Goal: Task Accomplishment & Management: Manage account settings

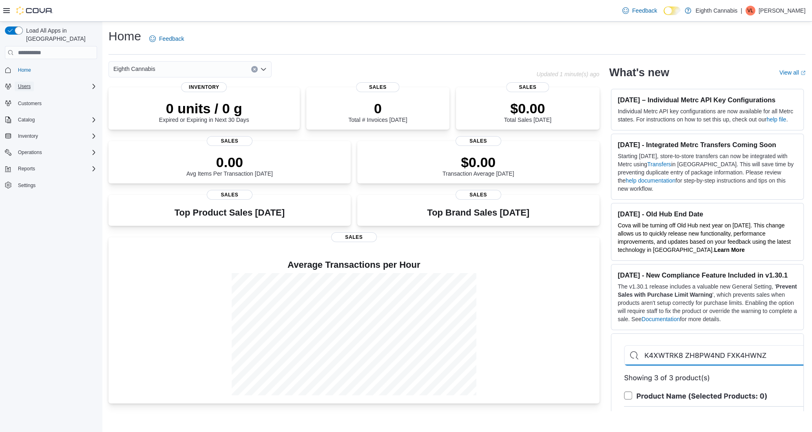
click at [32, 82] on button "Users" at bounding box center [24, 87] width 19 height 10
click at [26, 104] on button "Users" at bounding box center [54, 109] width 92 height 11
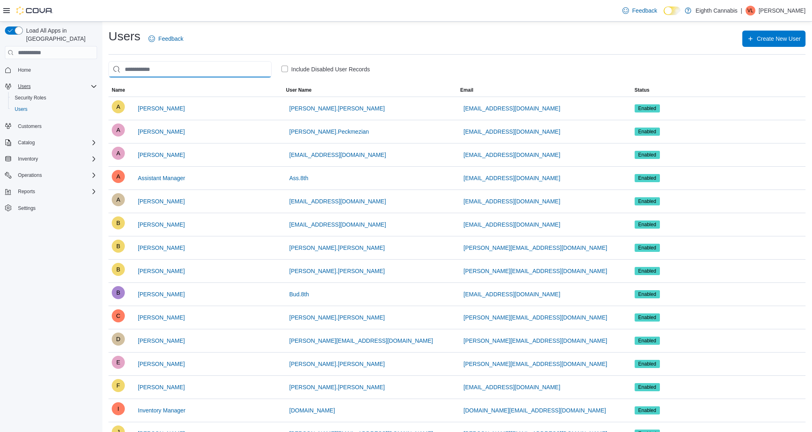
click at [145, 71] on input "search" at bounding box center [189, 69] width 163 height 16
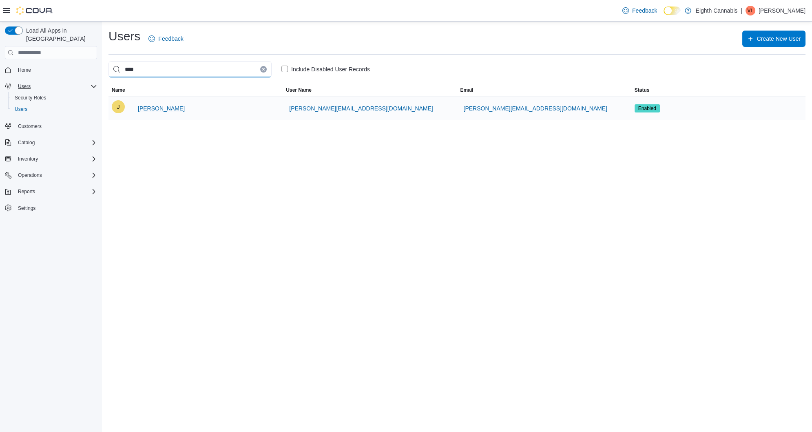
type input "****"
click at [181, 108] on span "[PERSON_NAME]" at bounding box center [161, 108] width 47 height 8
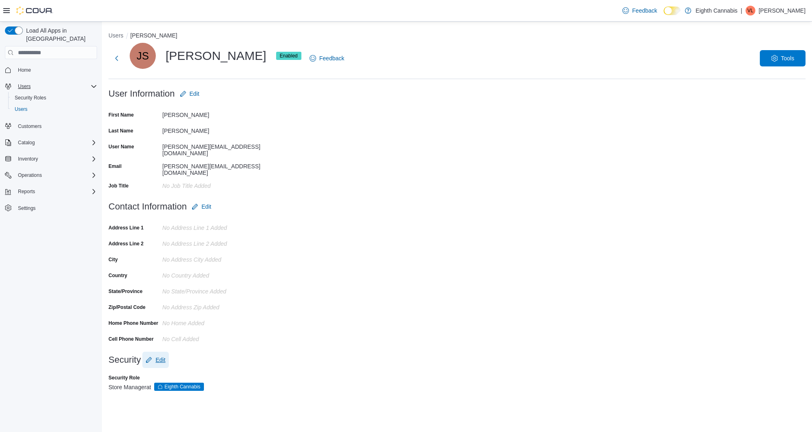
click at [165, 356] on span "Edit" at bounding box center [160, 360] width 10 height 8
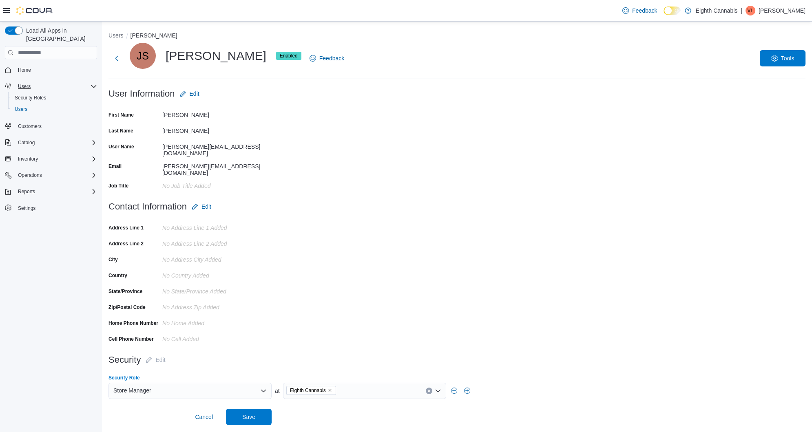
click at [187, 383] on div "Store Manager" at bounding box center [189, 391] width 163 height 16
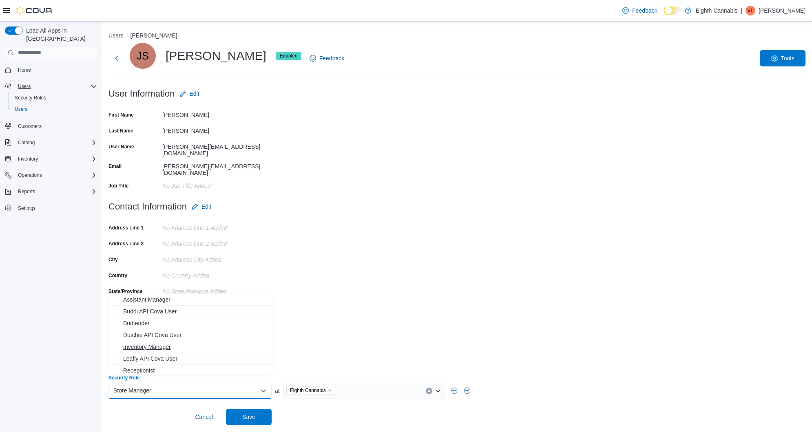
click at [185, 342] on button "Inventory Manager" at bounding box center [189, 347] width 163 height 12
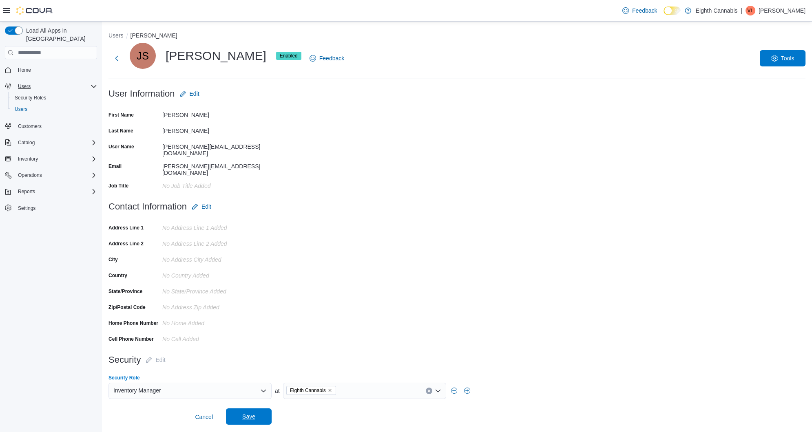
click at [246, 409] on span "Save" at bounding box center [249, 417] width 36 height 16
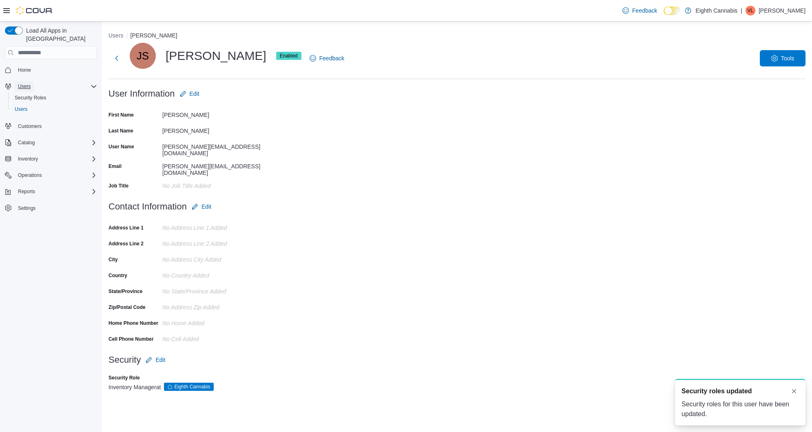
click at [32, 82] on button "Users" at bounding box center [24, 87] width 19 height 10
click at [29, 83] on span "Users" at bounding box center [24, 86] width 13 height 7
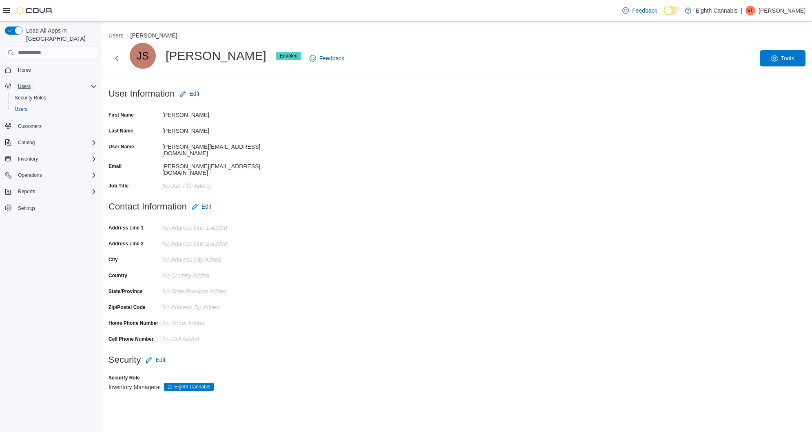
click at [27, 83] on span "Users" at bounding box center [24, 86] width 13 height 7
click at [116, 38] on button "Users" at bounding box center [115, 35] width 15 height 7
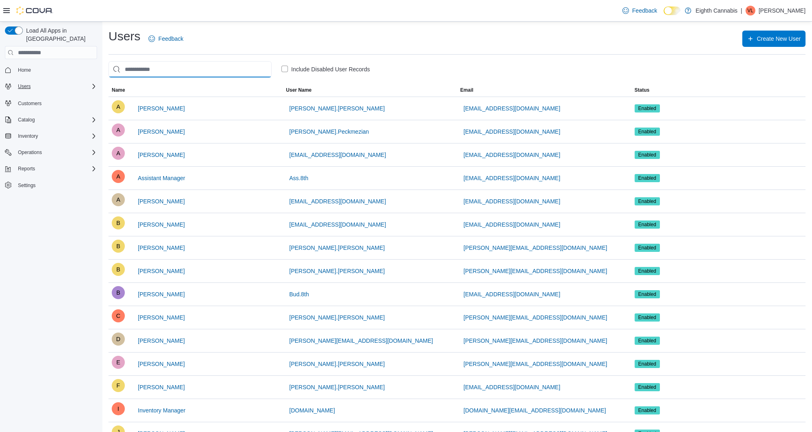
click at [138, 71] on input "search" at bounding box center [189, 69] width 163 height 16
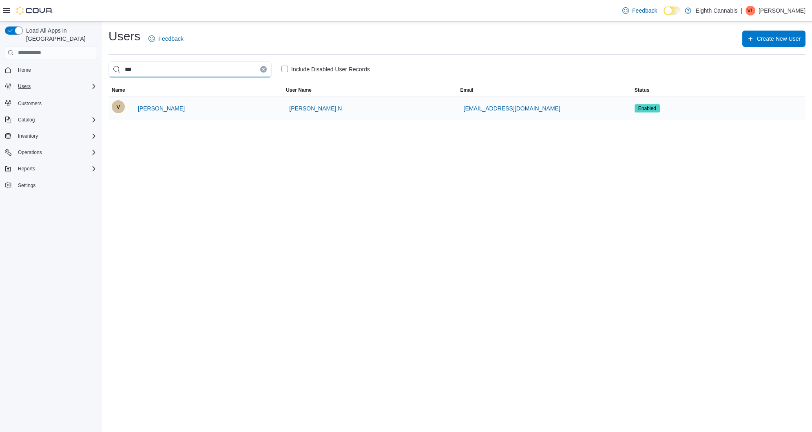
type input "***"
click at [161, 108] on span "[PERSON_NAME]" at bounding box center [161, 108] width 47 height 8
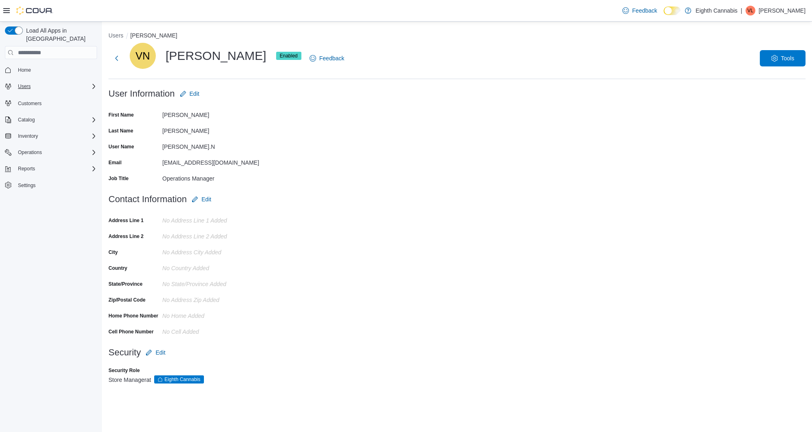
click at [61, 82] on div "Users" at bounding box center [56, 87] width 82 height 10
click at [32, 95] on span "Security Roles" at bounding box center [30, 98] width 31 height 7
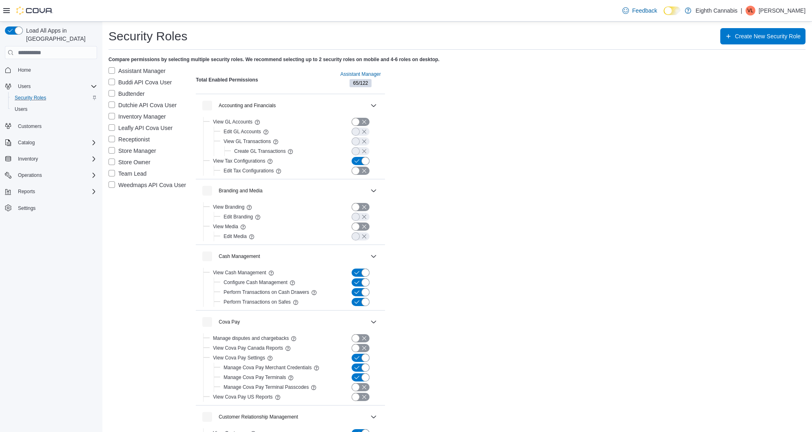
click at [135, 151] on label "Store Manager" at bounding box center [132, 151] width 48 height 10
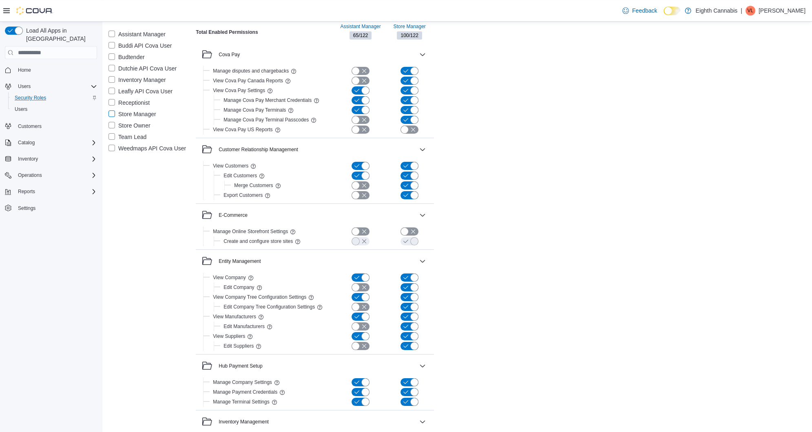
scroll to position [268, 0]
drag, startPoint x: 255, startPoint y: 243, endPoint x: 214, endPoint y: 126, distance: 123.9
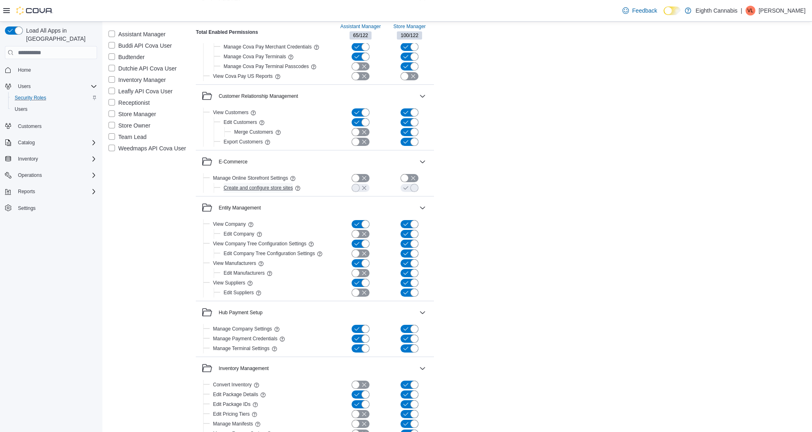
scroll to position [318, 0]
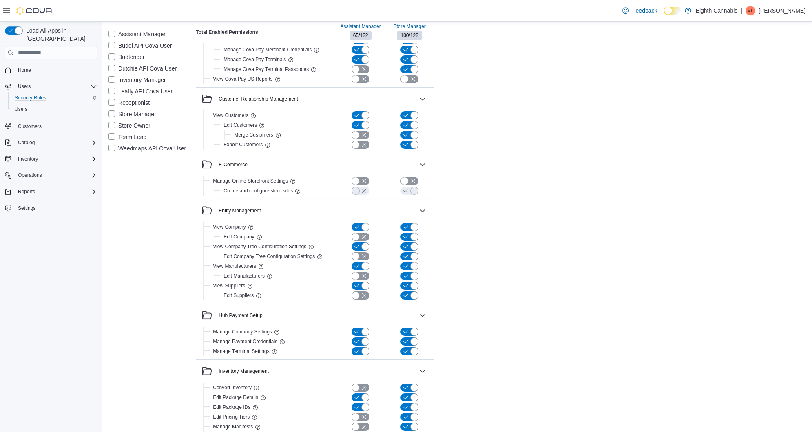
click at [148, 81] on label "Inventory Manager" at bounding box center [137, 80] width 58 height 10
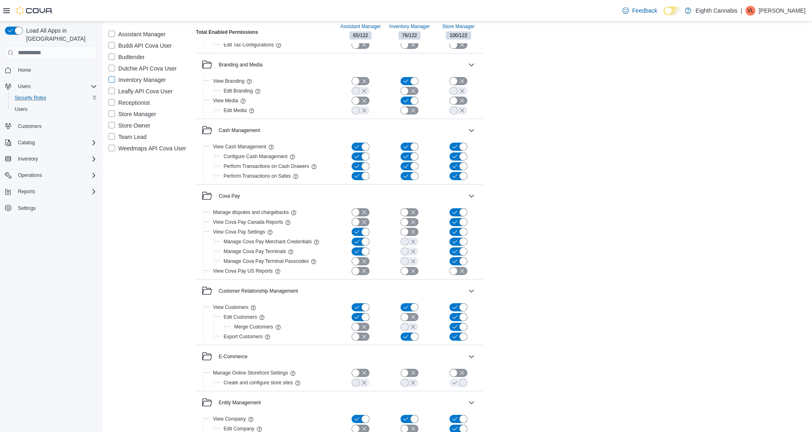
scroll to position [126, 0]
click at [390, 247] on div at bounding box center [406, 251] width 49 height 8
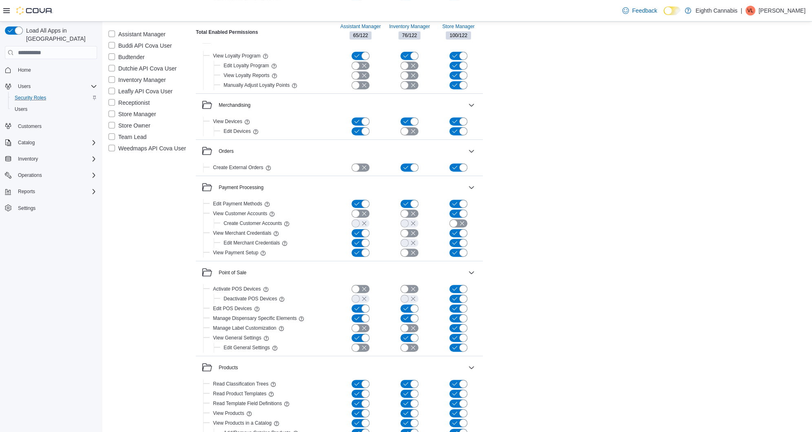
scroll to position [960, 0]
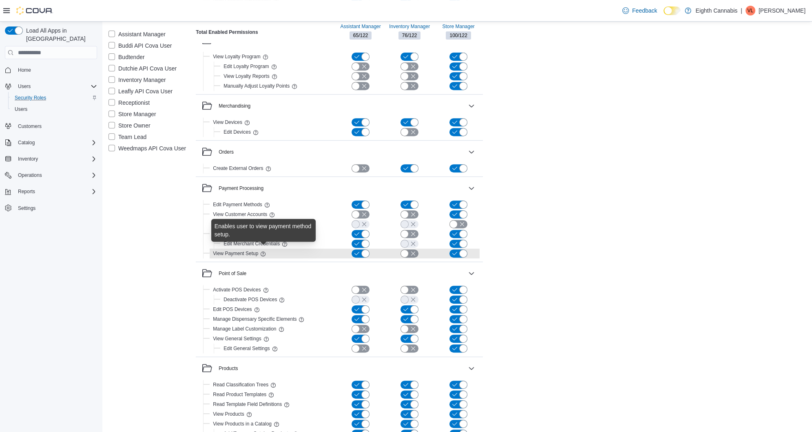
click at [263, 253] on icon at bounding box center [263, 254] width 7 height 7
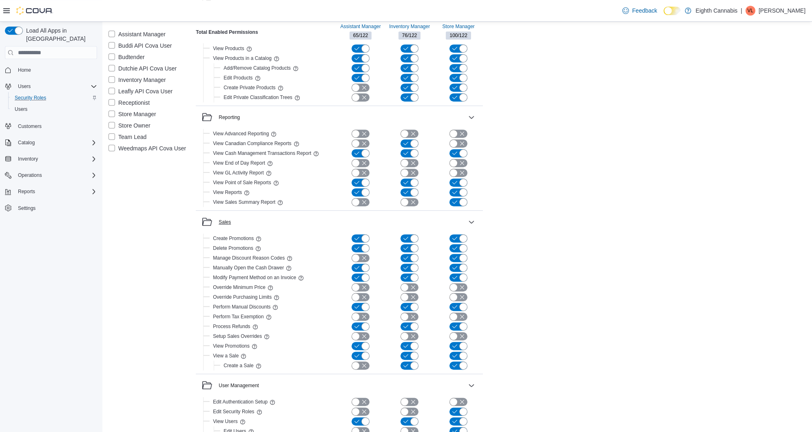
scroll to position [1337, 0]
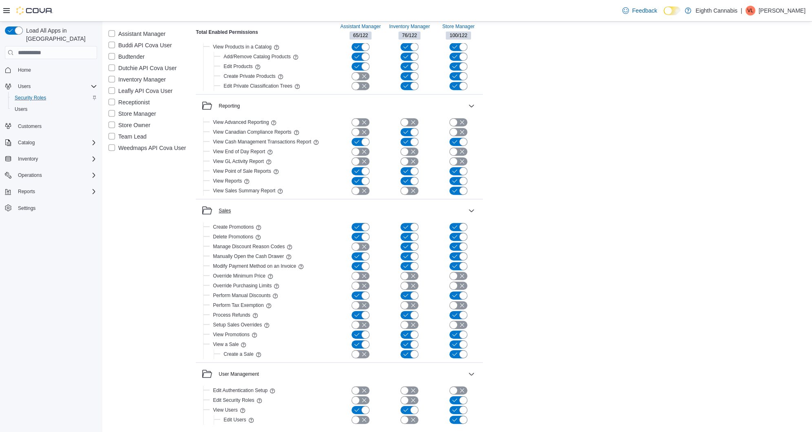
click at [261, 331] on div "View Promotions" at bounding box center [250, 335] width 81 height 10
click at [261, 330] on div "View Promotions" at bounding box center [250, 335] width 81 height 10
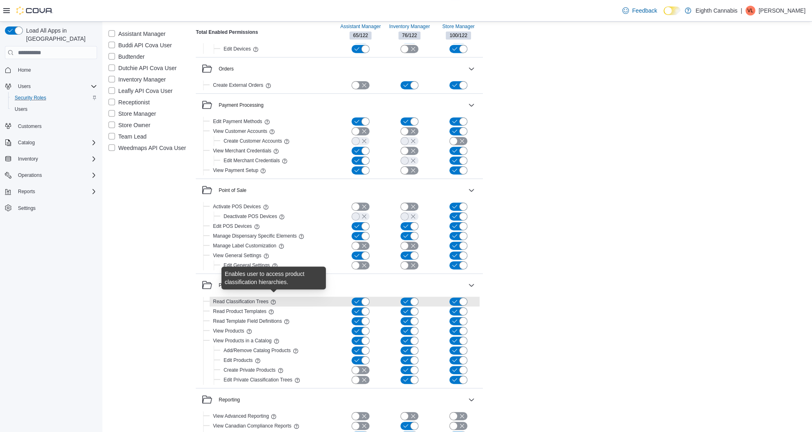
scroll to position [1043, 0]
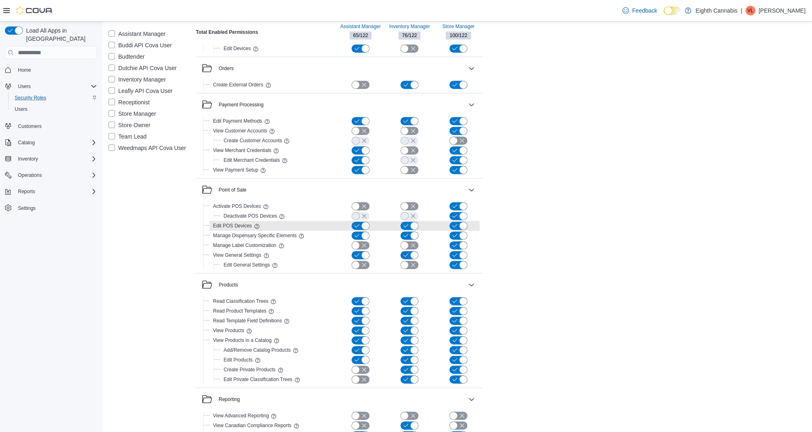
click at [265, 226] on div "Edit POS Devices" at bounding box center [251, 226] width 82 height 10
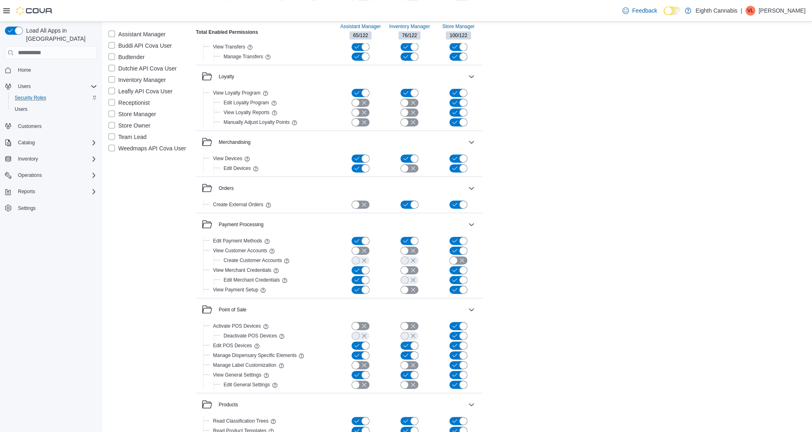
scroll to position [922, 0]
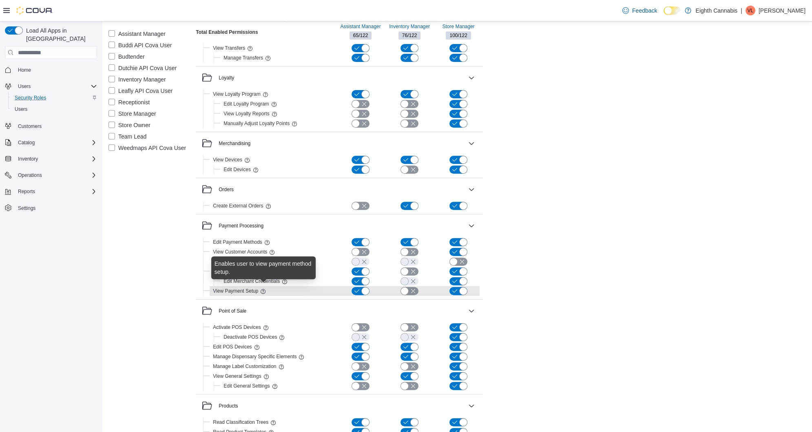
click at [261, 287] on div "View Payment Setup" at bounding box center [252, 291] width 85 height 10
click at [247, 289] on span "View Payment Setup" at bounding box center [235, 291] width 45 height 7
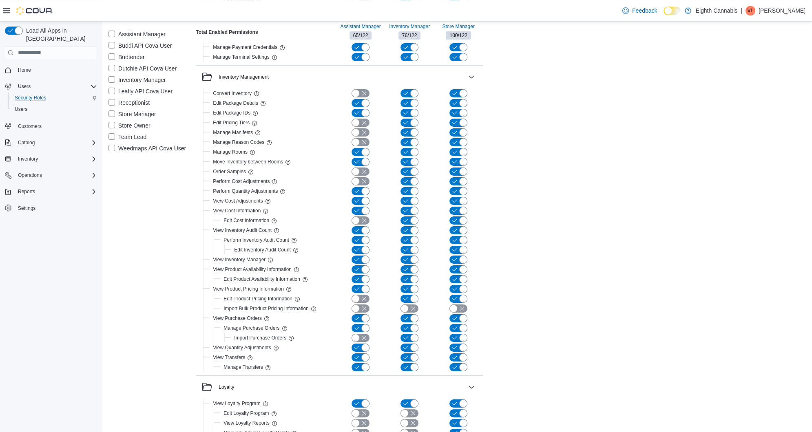
scroll to position [613, 0]
click at [358, 151] on button "button" at bounding box center [361, 152] width 18 height 8
click at [356, 251] on button "button" at bounding box center [361, 250] width 18 height 8
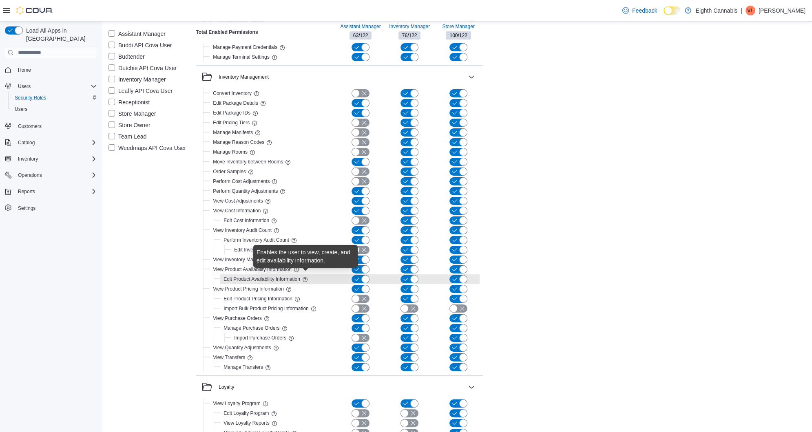
click at [303, 280] on icon at bounding box center [305, 280] width 7 height 7
click at [305, 277] on icon at bounding box center [305, 279] width 5 height 5
click at [303, 282] on div "Edit Product Availability Information" at bounding box center [267, 280] width 95 height 10
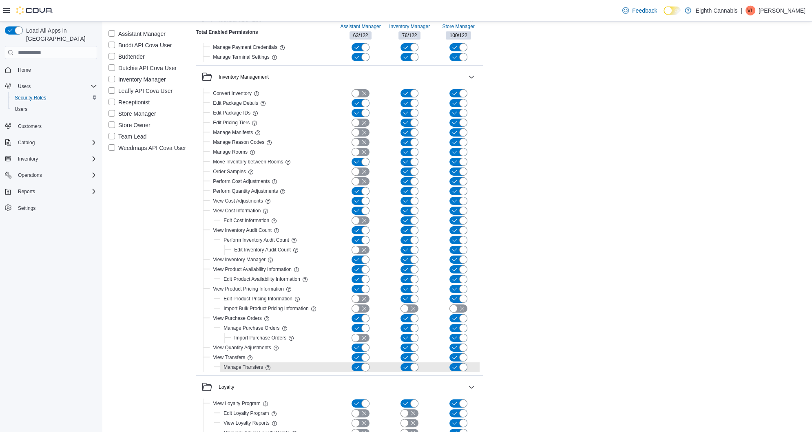
click at [358, 368] on button "button" at bounding box center [361, 367] width 18 height 8
click at [267, 366] on icon at bounding box center [268, 368] width 7 height 7
click at [364, 366] on button "button" at bounding box center [361, 367] width 18 height 8
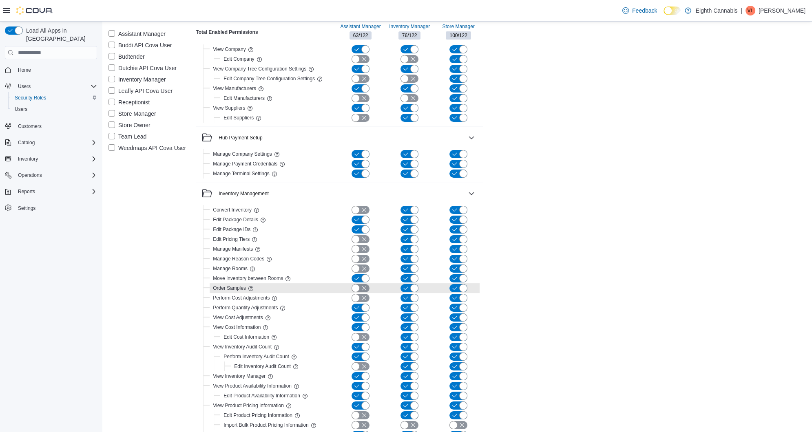
scroll to position [496, 0]
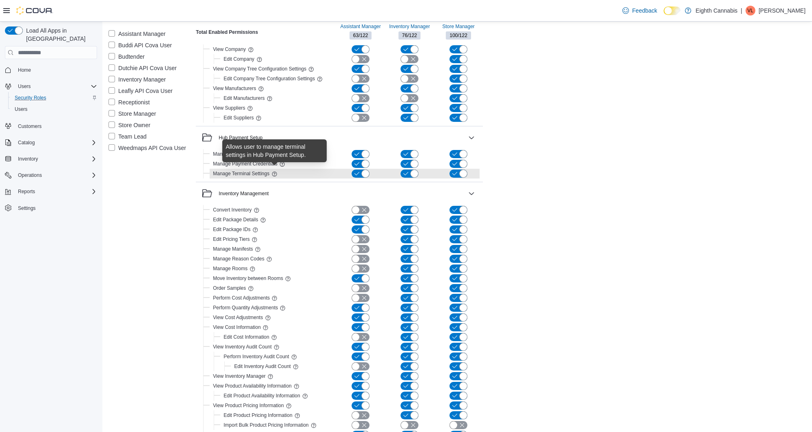
click at [274, 173] on icon at bounding box center [274, 174] width 7 height 7
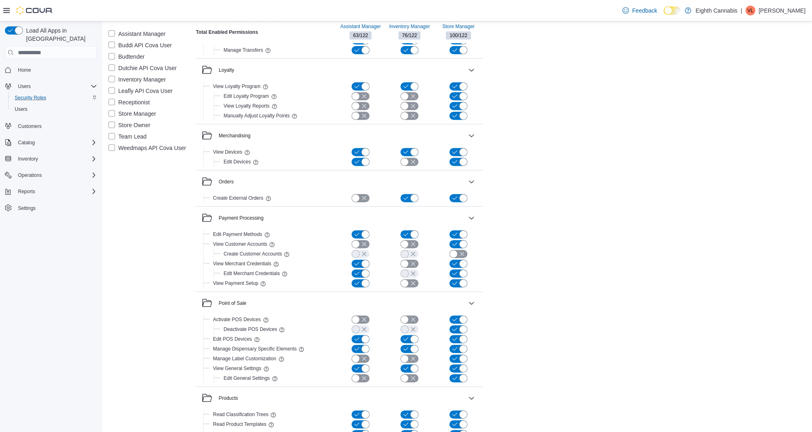
scroll to position [931, 0]
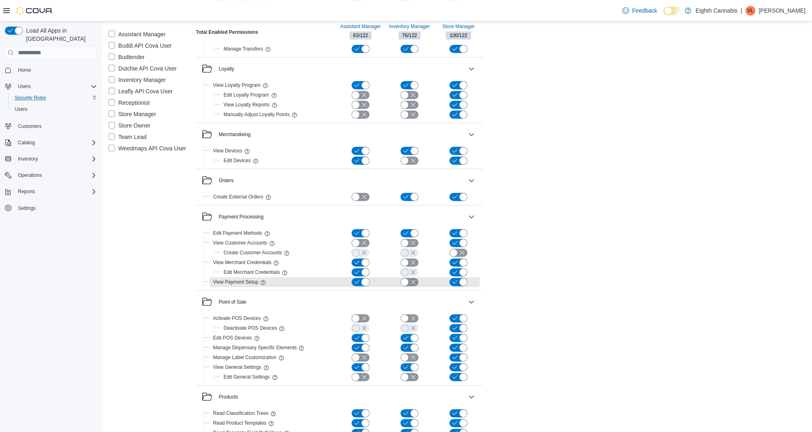
click at [356, 281] on button "button" at bounding box center [361, 282] width 18 height 8
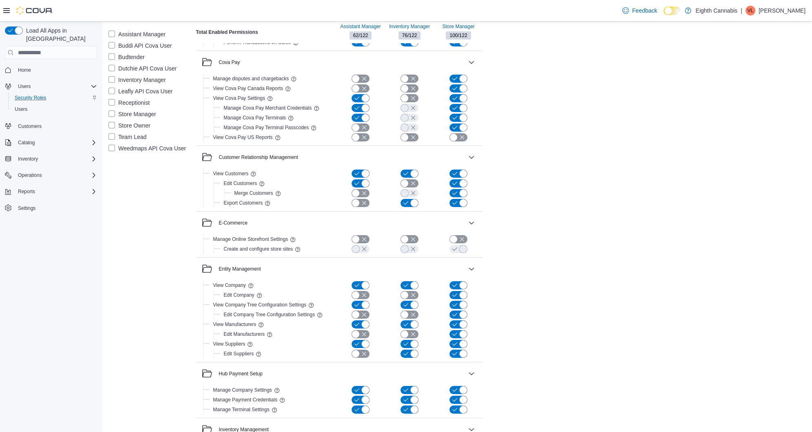
scroll to position [260, 0]
click at [282, 194] on div "Merge Customers" at bounding box center [266, 193] width 71 height 10
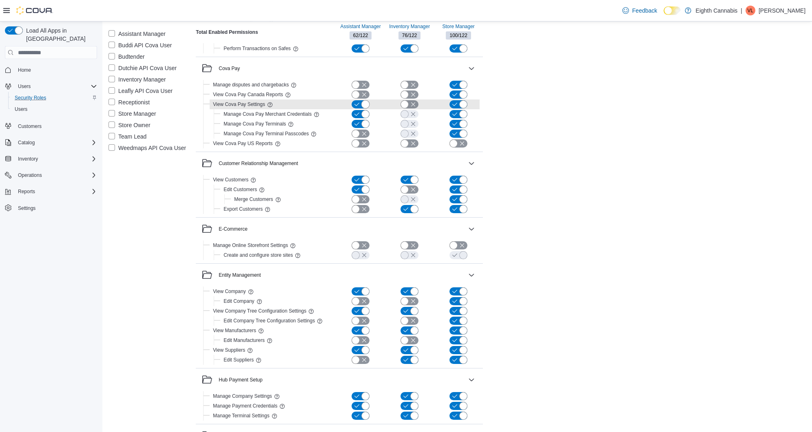
scroll to position [371, 0]
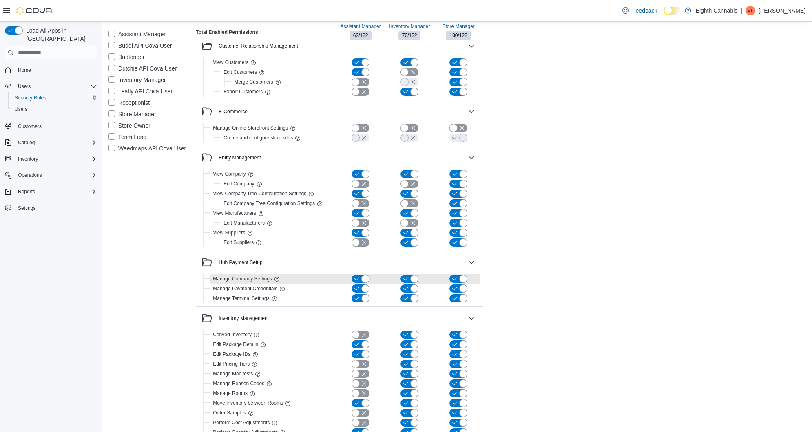
click at [362, 280] on button "button" at bounding box center [361, 279] width 18 height 8
click at [360, 289] on button "button" at bounding box center [361, 289] width 18 height 8
click at [403, 290] on button "button" at bounding box center [410, 289] width 18 height 8
click at [406, 276] on button "button" at bounding box center [410, 279] width 18 height 8
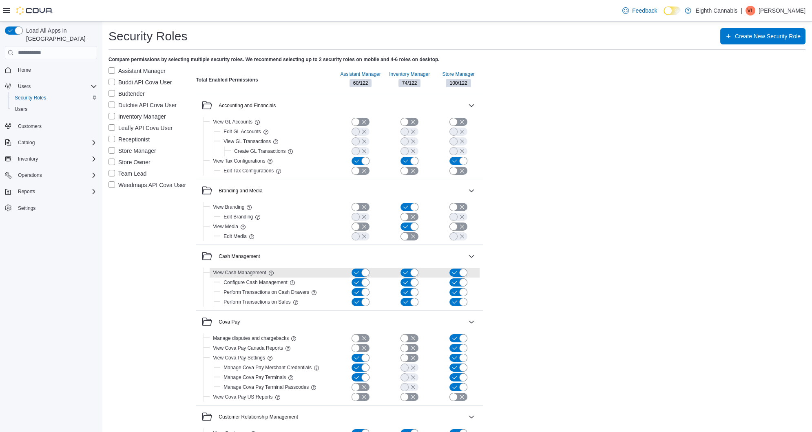
scroll to position [0, 0]
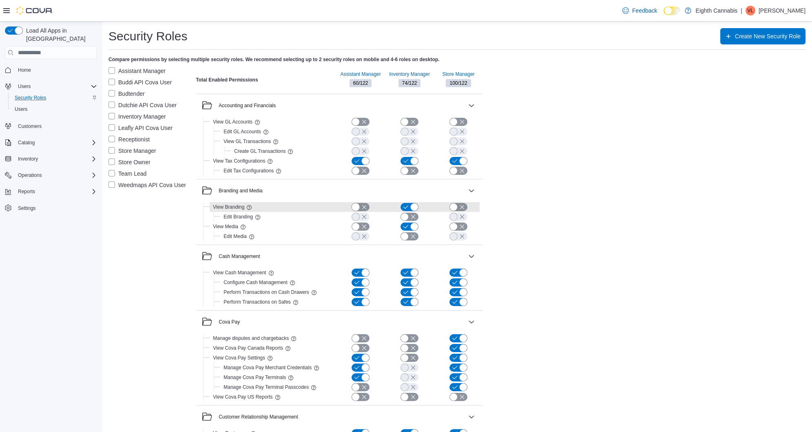
click at [361, 209] on button "button" at bounding box center [361, 207] width 18 height 8
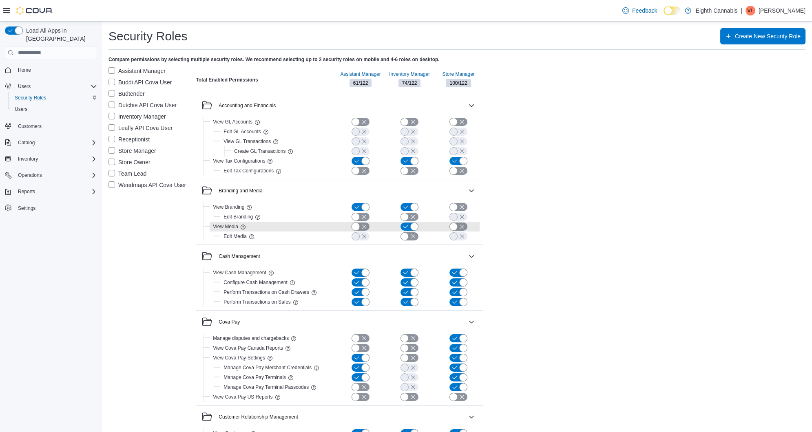
click at [362, 230] on button "button" at bounding box center [361, 227] width 18 height 8
drag, startPoint x: 362, startPoint y: 230, endPoint x: 290, endPoint y: 100, distance: 147.9
click at [32, 104] on div "Users" at bounding box center [54, 109] width 86 height 10
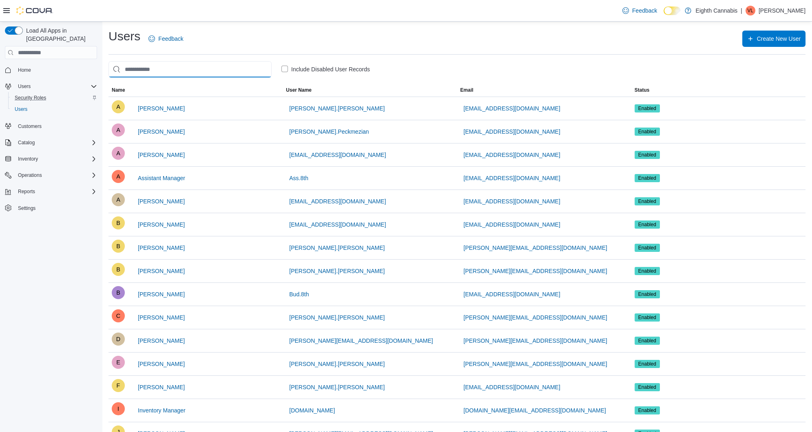
click at [146, 74] on input "search" at bounding box center [189, 69] width 163 height 16
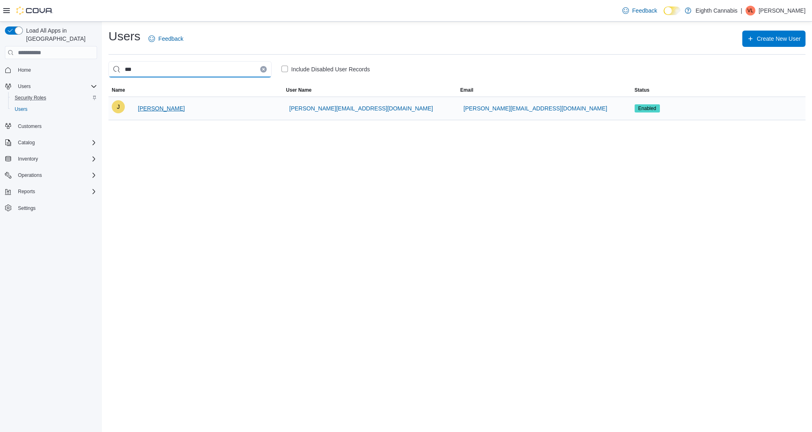
type input "***"
click at [161, 106] on span "[PERSON_NAME]" at bounding box center [161, 108] width 47 height 8
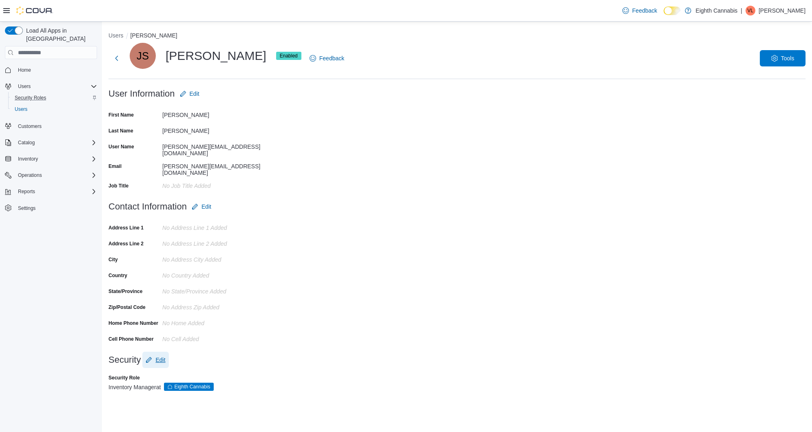
click at [157, 356] on span "Edit" at bounding box center [160, 360] width 10 height 8
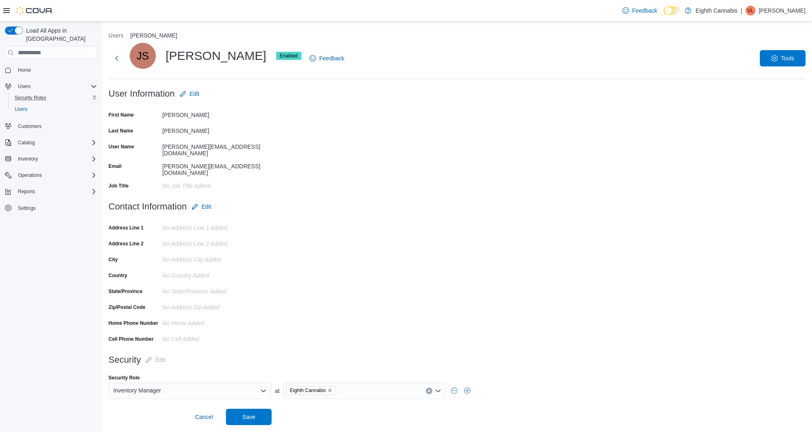
click at [172, 383] on div "Inventory Manager" at bounding box center [189, 391] width 163 height 16
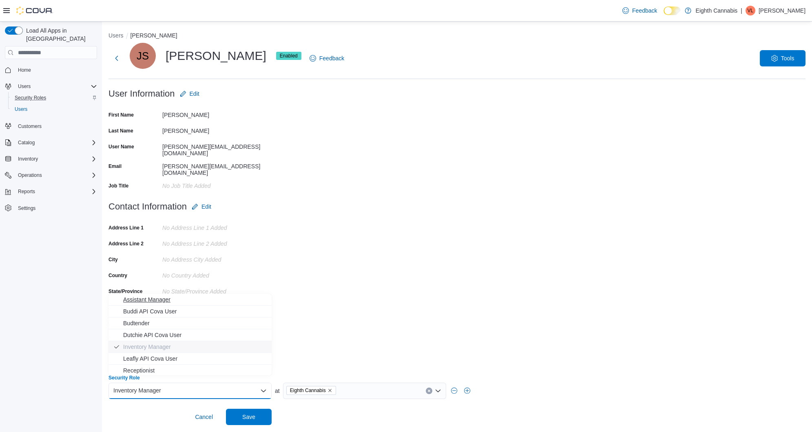
click at [163, 297] on span "Assistant Manager" at bounding box center [195, 300] width 144 height 8
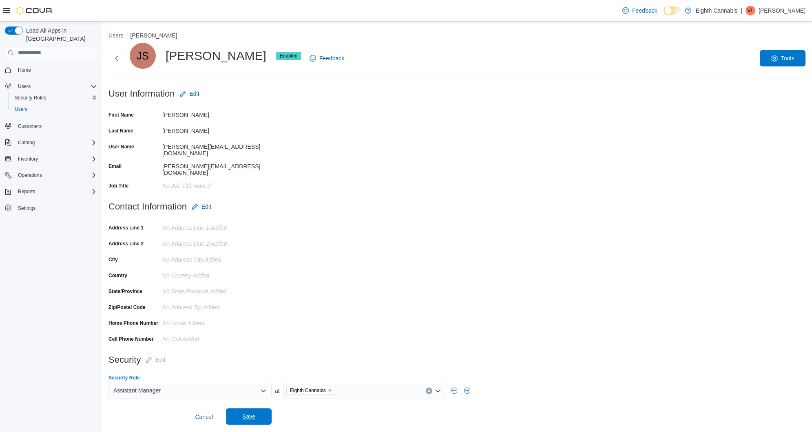
click at [256, 412] on span "Save" at bounding box center [249, 417] width 36 height 16
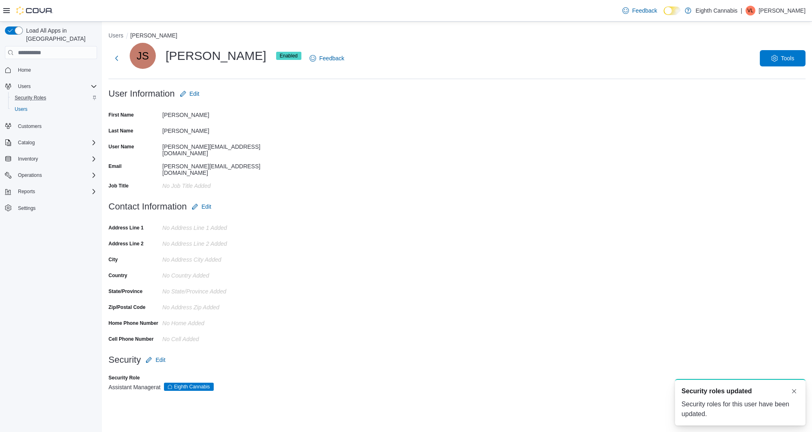
click at [38, 92] on button "Security Roles" at bounding box center [54, 97] width 92 height 11
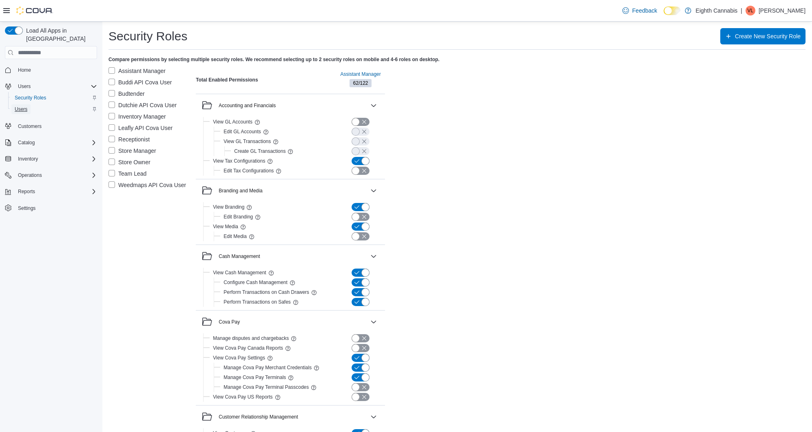
click at [19, 106] on span "Users" at bounding box center [21, 109] width 13 height 7
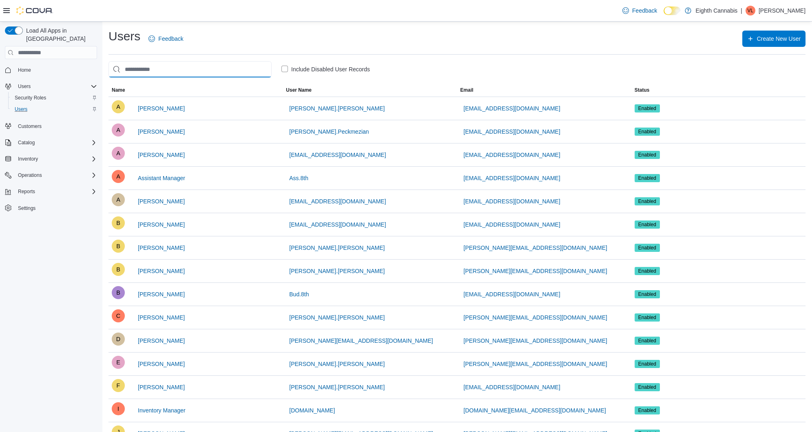
click at [133, 72] on input "search" at bounding box center [189, 69] width 163 height 16
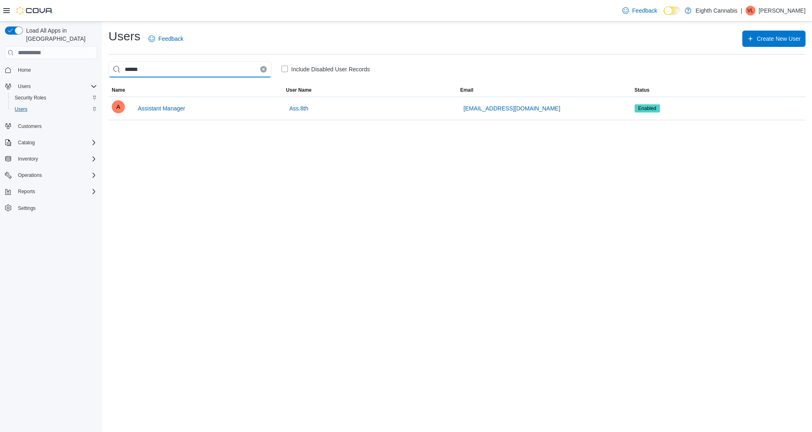
click at [265, 64] on input "******" at bounding box center [189, 69] width 163 height 16
type input "******"
click at [263, 66] on button "Clear input" at bounding box center [263, 69] width 7 height 7
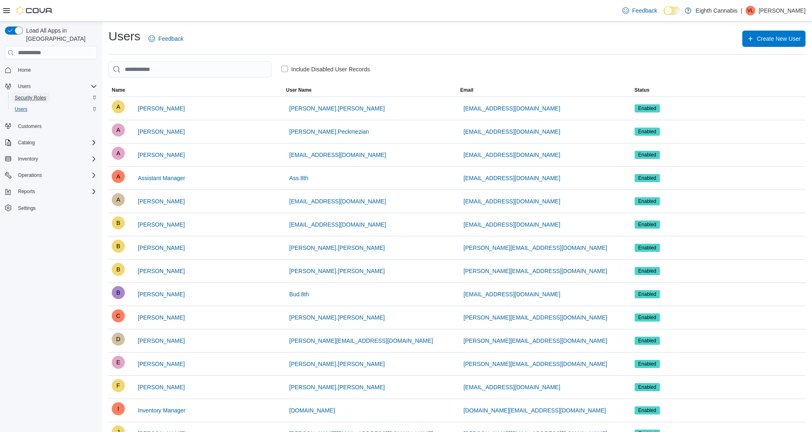
click at [44, 95] on span "Security Roles" at bounding box center [30, 98] width 31 height 7
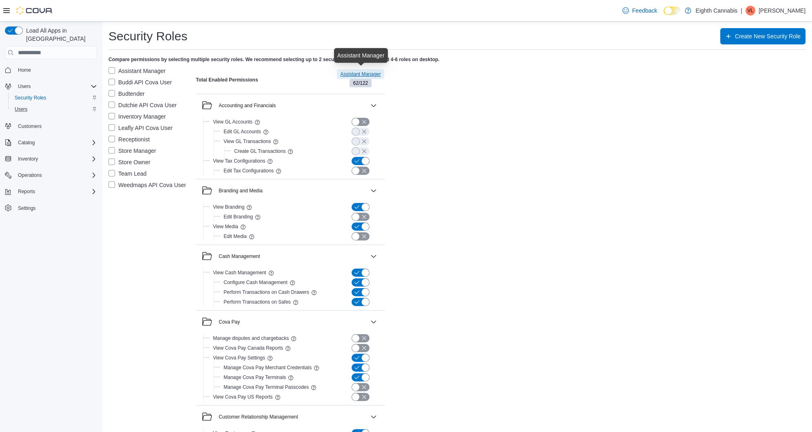
click at [357, 70] on span "Assistant Manager" at bounding box center [360, 74] width 40 height 10
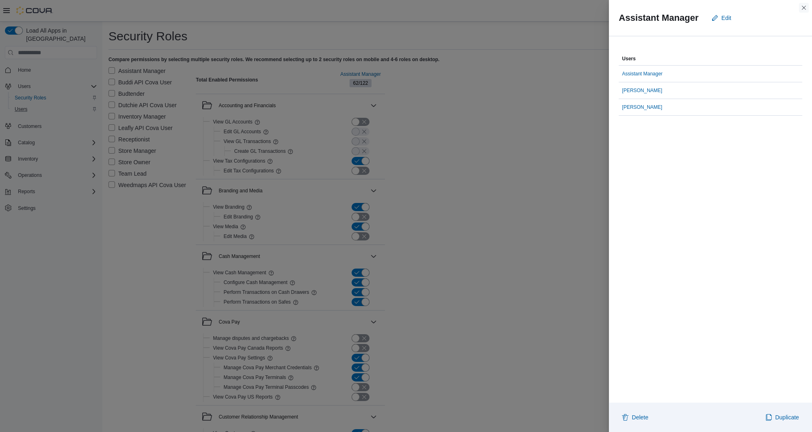
click at [802, 7] on button "Close this dialog" at bounding box center [804, 8] width 10 height 10
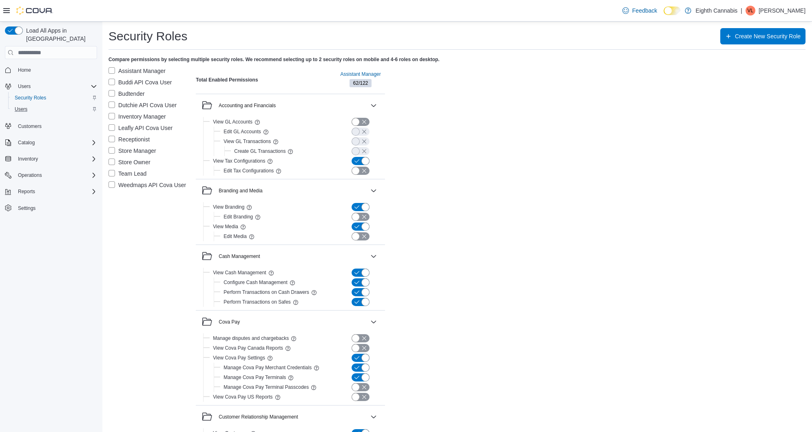
click at [111, 150] on label "Store Manager" at bounding box center [132, 151] width 48 height 10
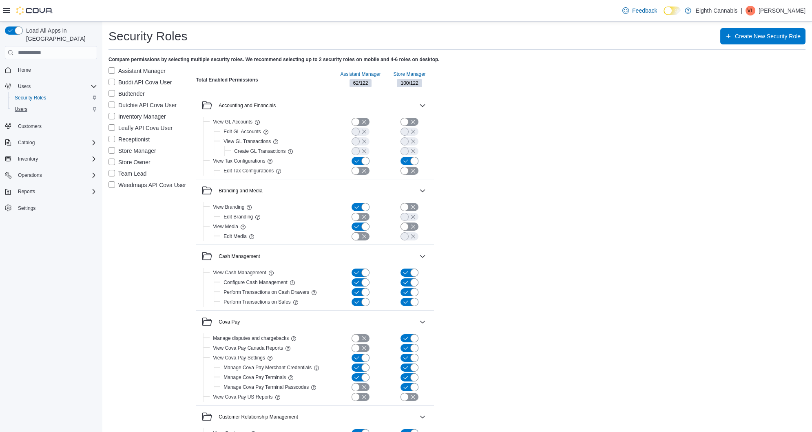
click at [113, 173] on label "Team Lead" at bounding box center [127, 174] width 38 height 10
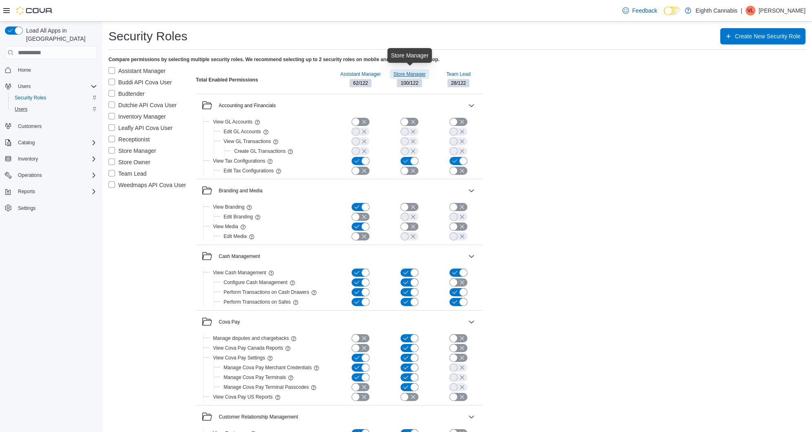
click at [419, 72] on span "Store Manager" at bounding box center [409, 74] width 32 height 7
click at [110, 149] on label "Store Manager" at bounding box center [132, 151] width 48 height 10
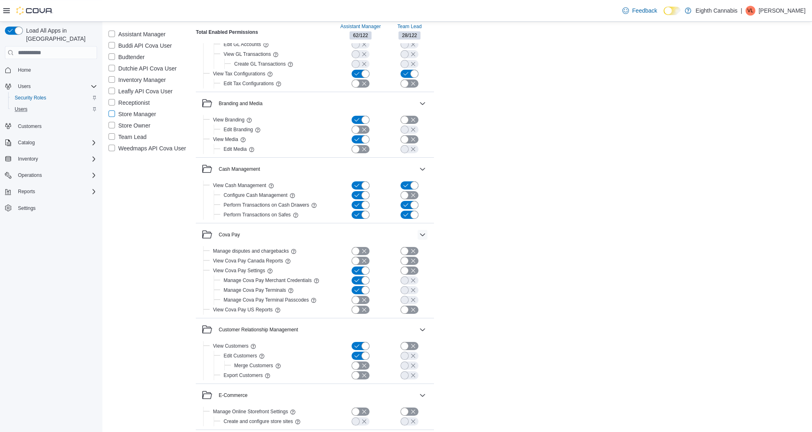
scroll to position [90, 0]
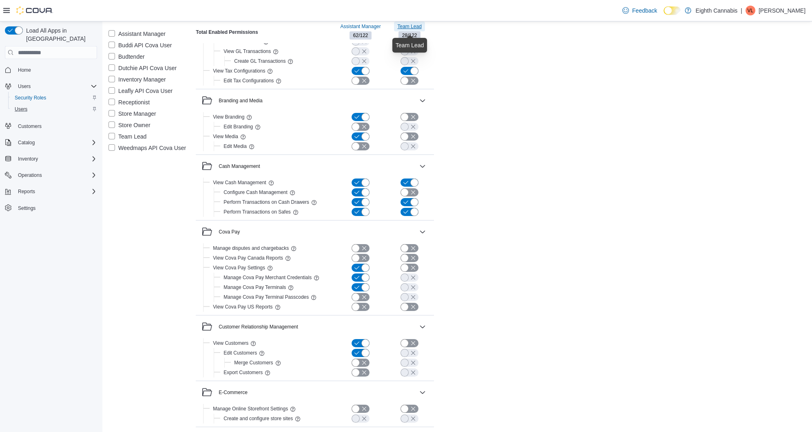
click at [406, 25] on span "Team Lead" at bounding box center [409, 26] width 24 height 7
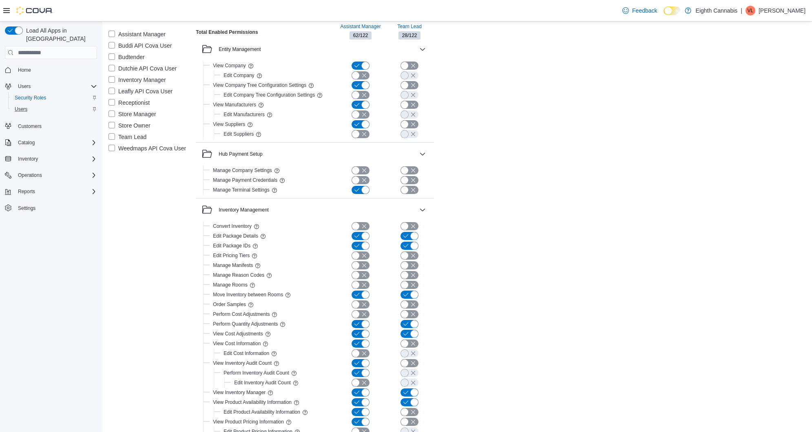
scroll to position [480, 0]
click at [357, 188] on button "button" at bounding box center [361, 190] width 18 height 8
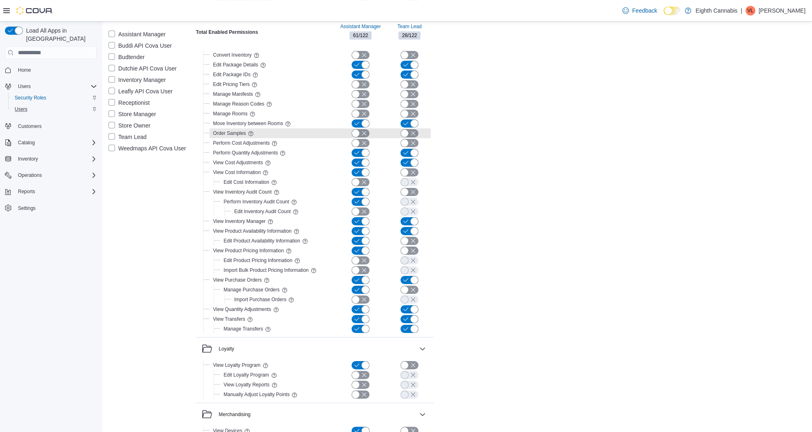
scroll to position [653, 0]
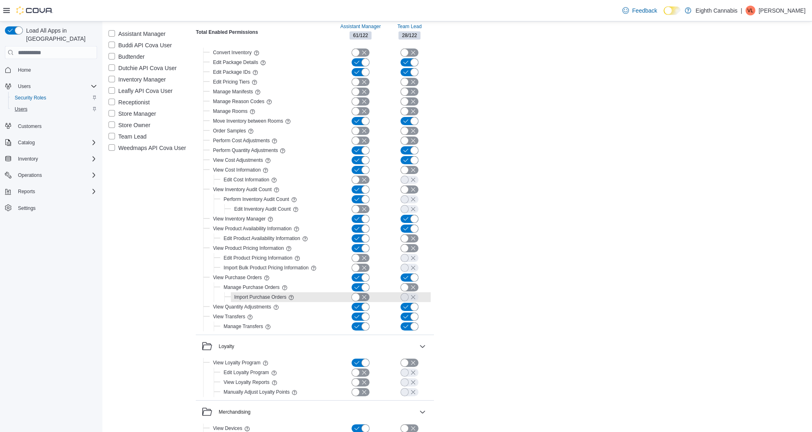
click at [358, 293] on button "button" at bounding box center [361, 297] width 18 height 8
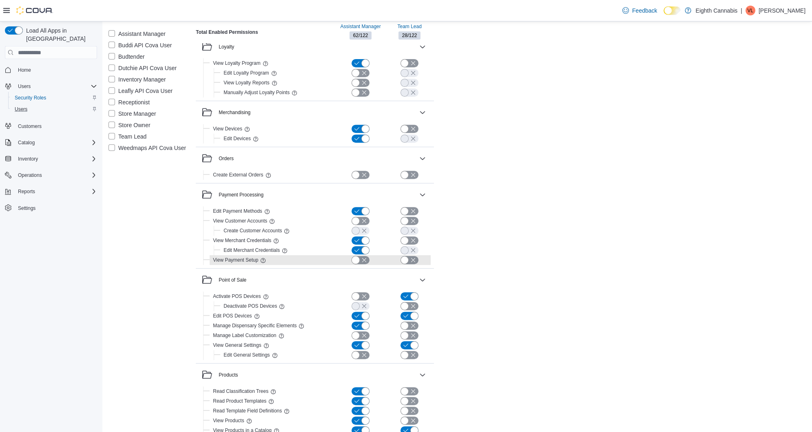
scroll to position [954, 0]
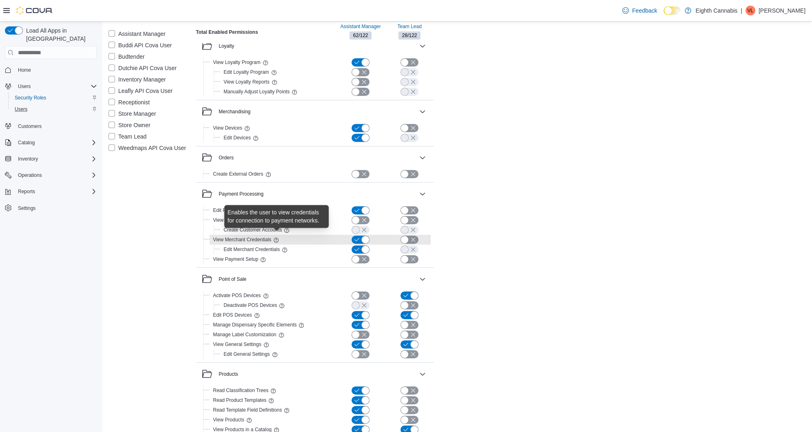
click at [275, 239] on icon at bounding box center [276, 240] width 7 height 7
click at [362, 239] on button "button" at bounding box center [361, 240] width 18 height 8
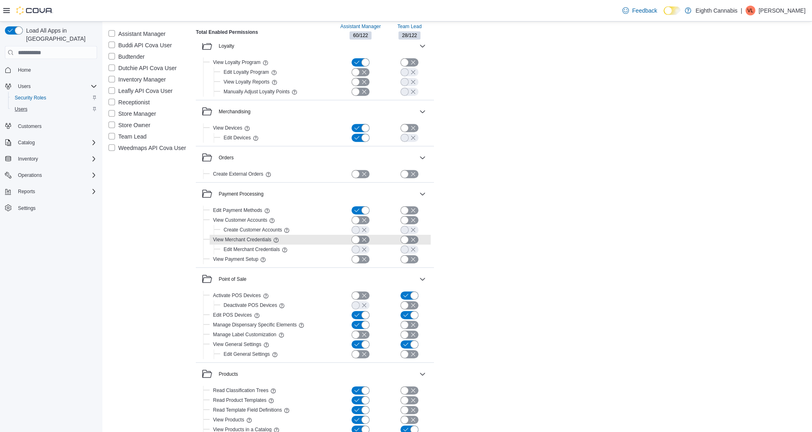
click at [364, 237] on button "button" at bounding box center [361, 240] width 18 height 8
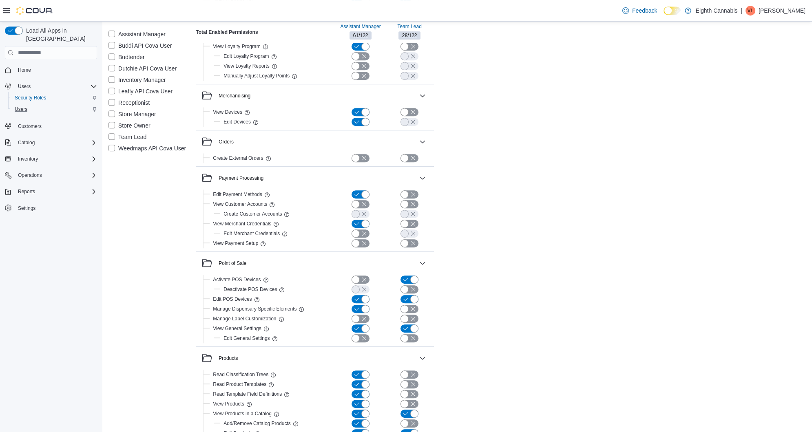
scroll to position [973, 0]
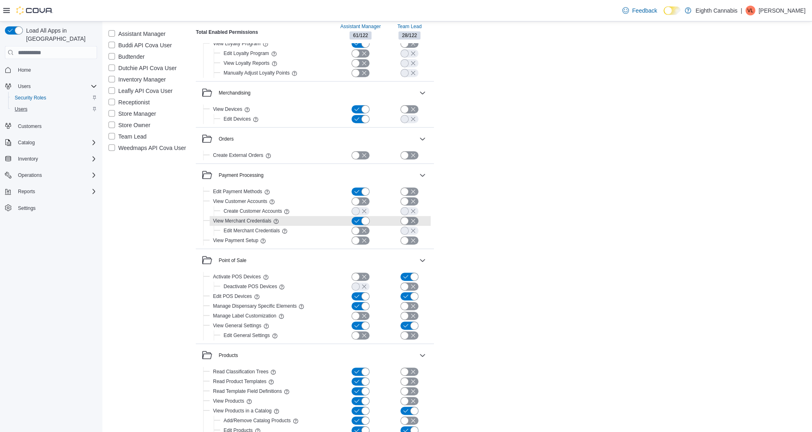
click at [354, 221] on button "button" at bounding box center [361, 221] width 18 height 8
click at [368, 219] on button "button" at bounding box center [361, 221] width 18 height 8
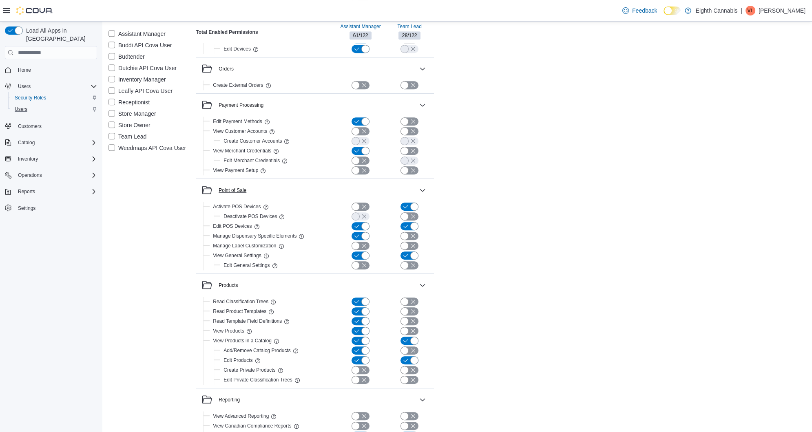
scroll to position [1047, 0]
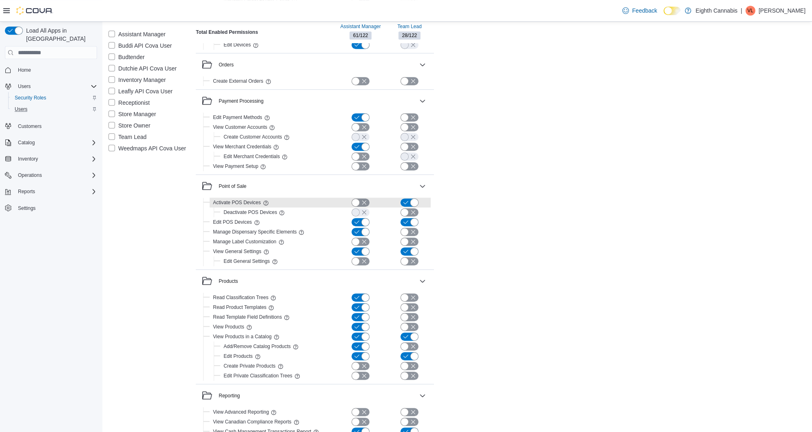
click at [409, 199] on button "button" at bounding box center [410, 203] width 18 height 8
click at [364, 199] on button "button" at bounding box center [361, 203] width 18 height 8
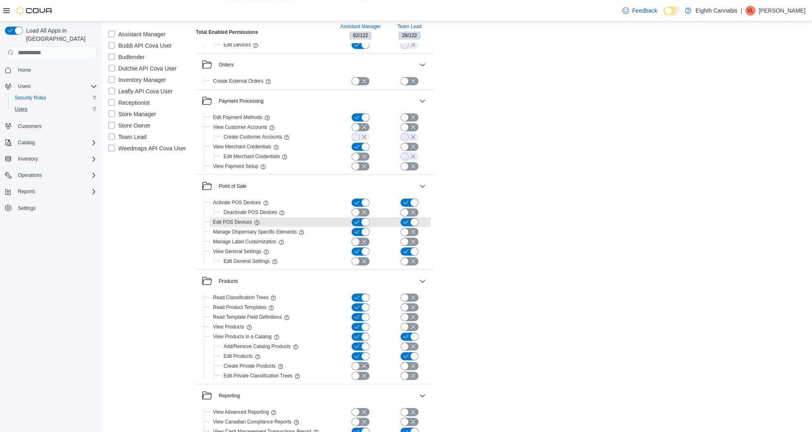
click at [357, 219] on button "button" at bounding box center [361, 222] width 18 height 8
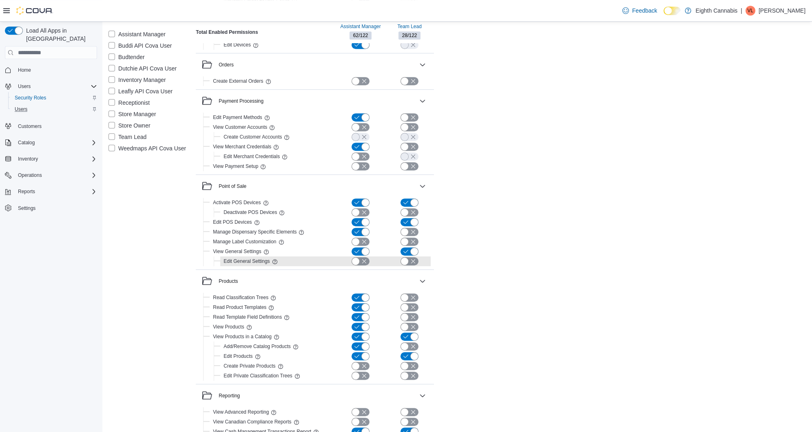
click at [374, 257] on div at bounding box center [357, 261] width 49 height 8
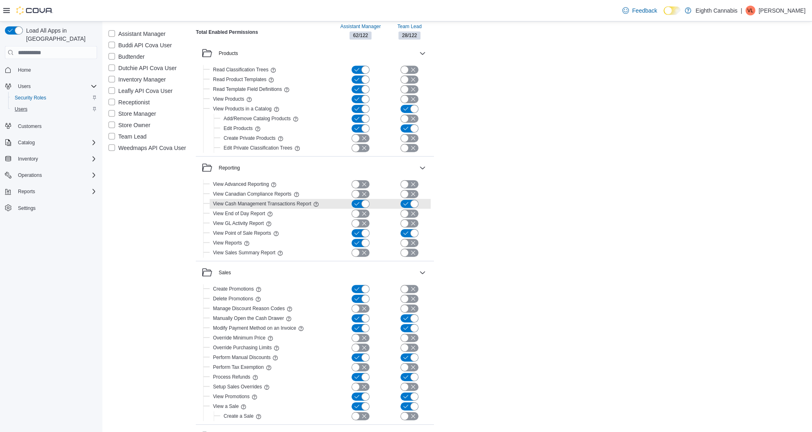
scroll to position [1279, 0]
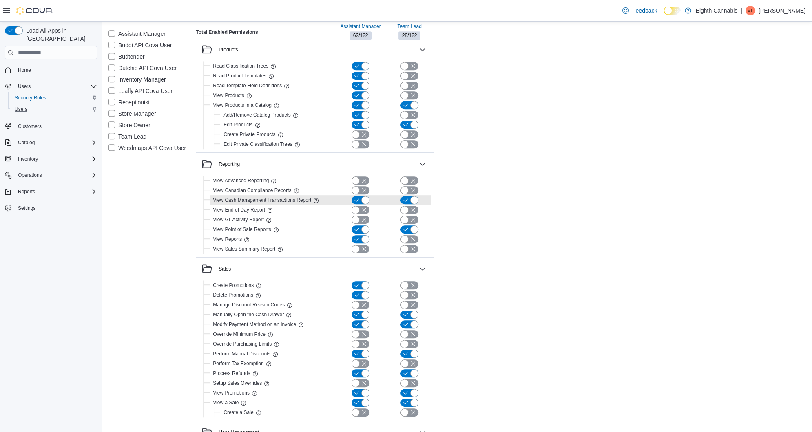
click at [316, 273] on div "Sales" at bounding box center [315, 269] width 238 height 23
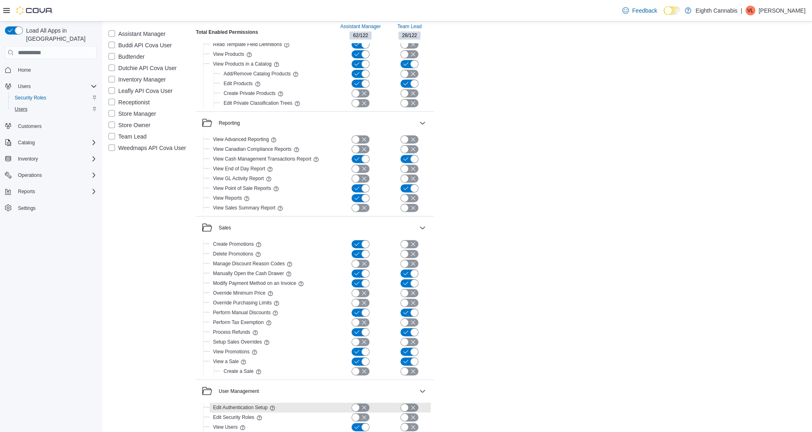
scroll to position [1337, 0]
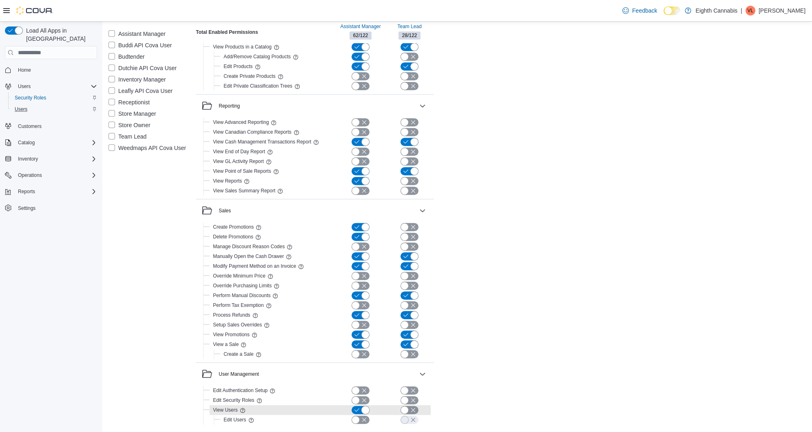
click at [355, 407] on button "button" at bounding box center [361, 410] width 18 height 8
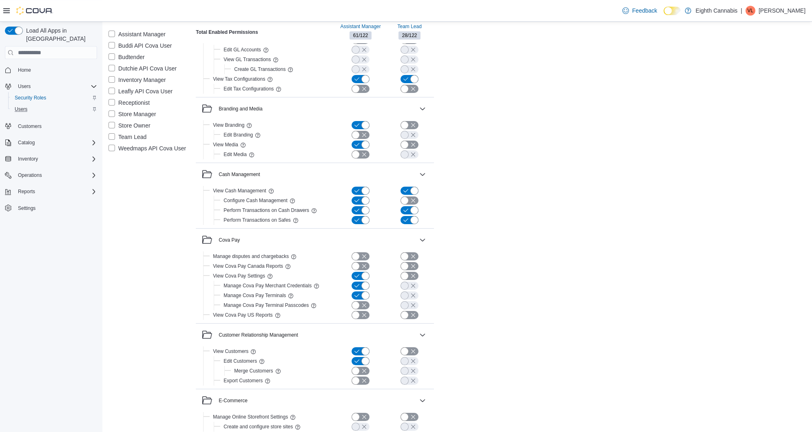
scroll to position [0, 0]
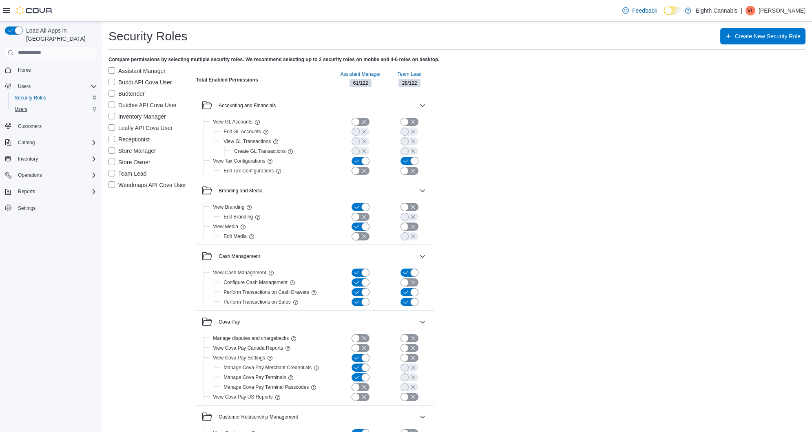
click at [110, 172] on label "Team Lead" at bounding box center [127, 174] width 38 height 10
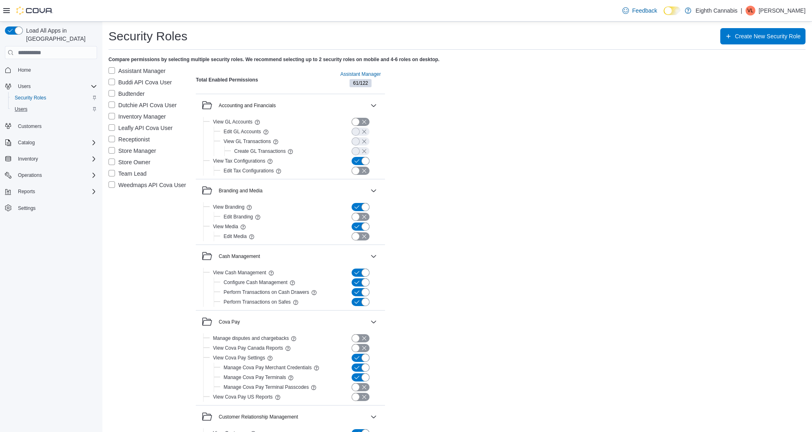
click at [111, 68] on label "Assistant Manager" at bounding box center [136, 71] width 57 height 10
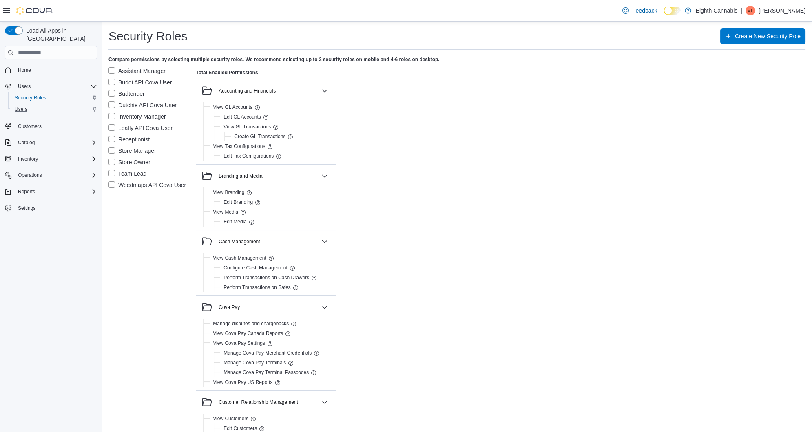
click at [49, 307] on div "Load All Apps in [GEOGRAPHIC_DATA] Home Users Security Roles Users Customers Ca…" at bounding box center [51, 229] width 102 height 415
